Goal: Information Seeking & Learning: Understand process/instructions

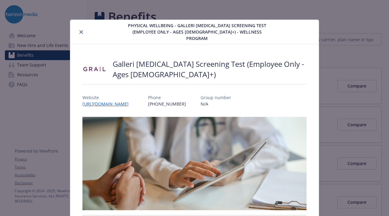
scroll to position [18, 0]
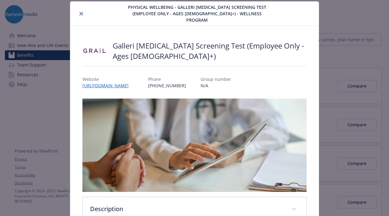
click at [80, 12] on icon "close" at bounding box center [81, 14] width 4 height 4
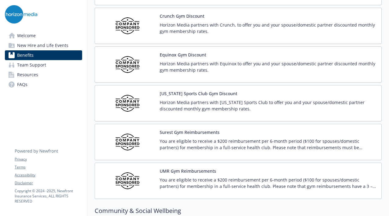
scroll to position [1392, 0]
click at [216, 176] on div "UMR Gym Reimbursements You are eligible to receive a $200 reimbursement per 6-m…" at bounding box center [268, 181] width 217 height 26
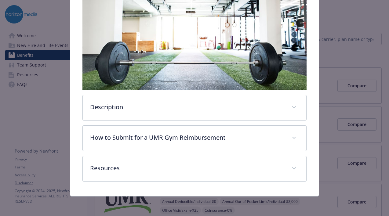
scroll to position [115, 0]
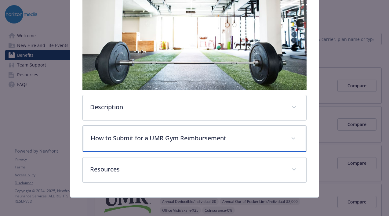
click at [225, 136] on p "How to Submit for a UMR Gym Reimbursement" at bounding box center [187, 138] width 193 height 9
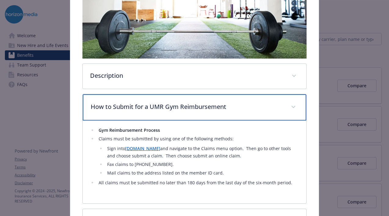
scroll to position [147, 0]
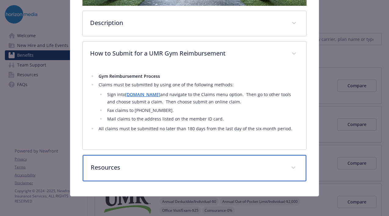
click at [179, 169] on p "Resources" at bounding box center [187, 167] width 193 height 9
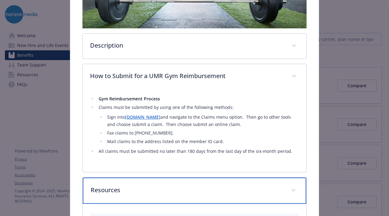
scroll to position [146, 0]
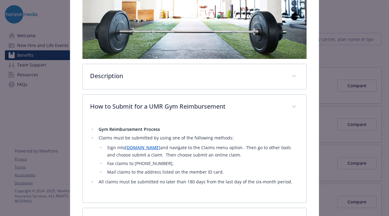
click at [136, 147] on link "[DOMAIN_NAME]" at bounding box center [142, 148] width 35 height 6
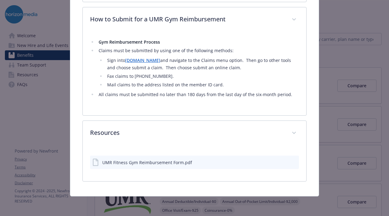
scroll to position [233, 0]
click at [183, 165] on div "UMR Fitness Gym Reimbursement Form.pdf" at bounding box center [147, 162] width 90 height 6
click at [295, 161] on icon "preview file" at bounding box center [293, 162] width 5 height 4
